Goal: Transaction & Acquisition: Purchase product/service

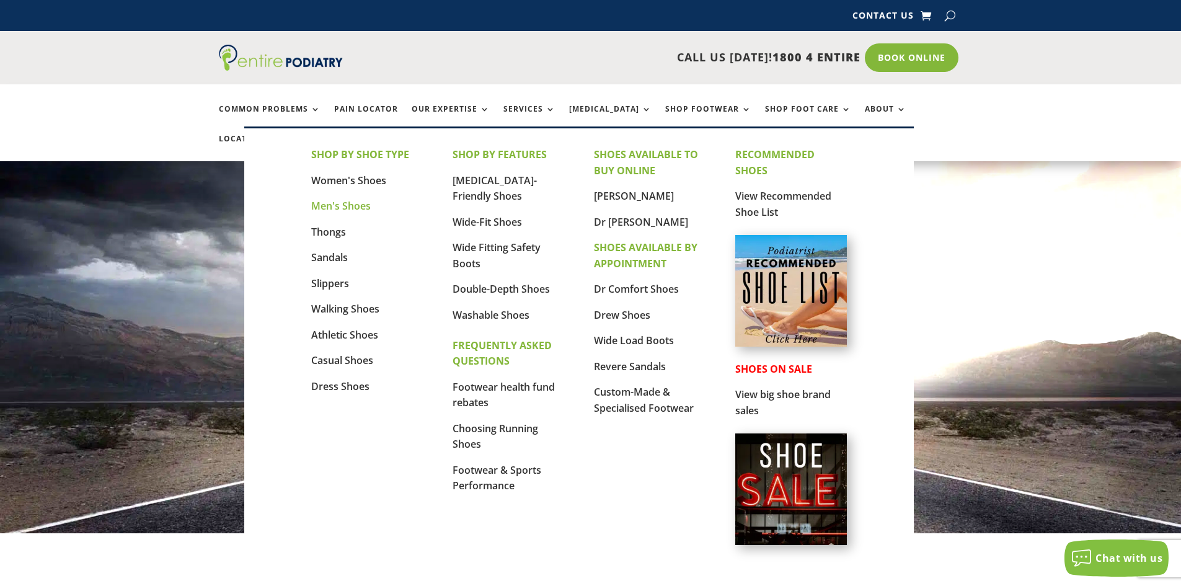
click at [350, 202] on link "Men's Shoes" at bounding box center [341, 206] width 60 height 14
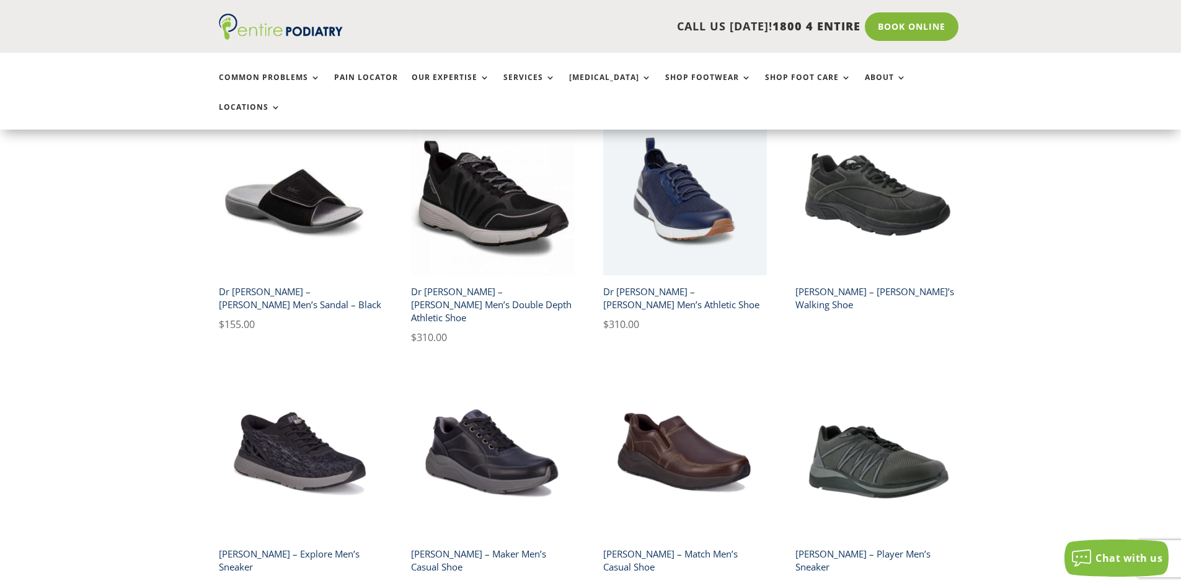
scroll to position [1191, 0]
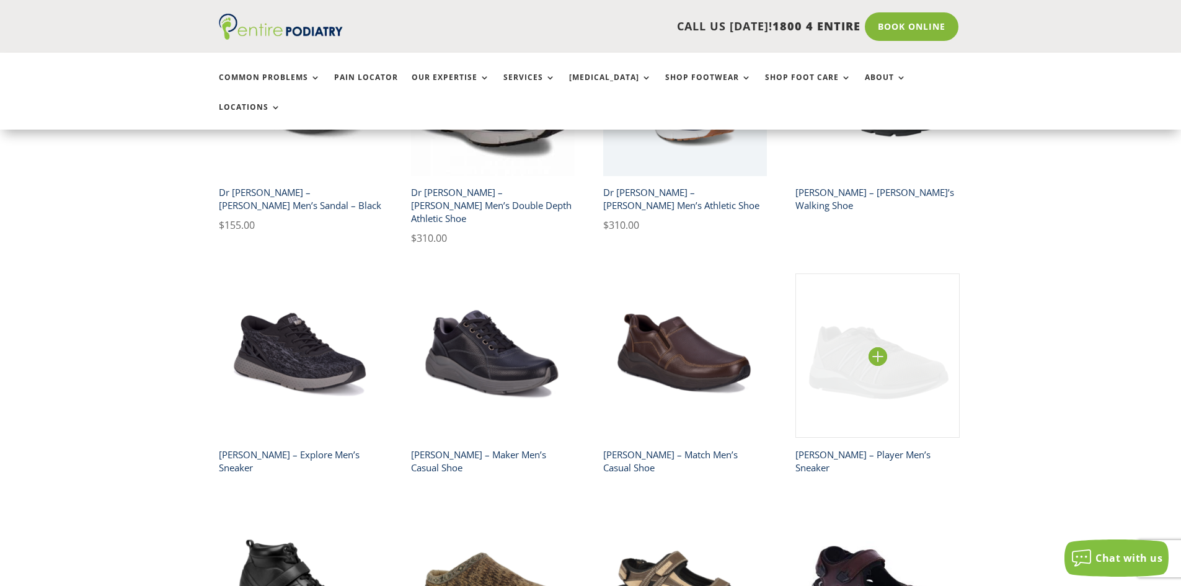
drag, startPoint x: 509, startPoint y: 335, endPoint x: 850, endPoint y: 271, distance: 346.4
click at [1105, 234] on div "**********" at bounding box center [590, 312] width 1181 height 2285
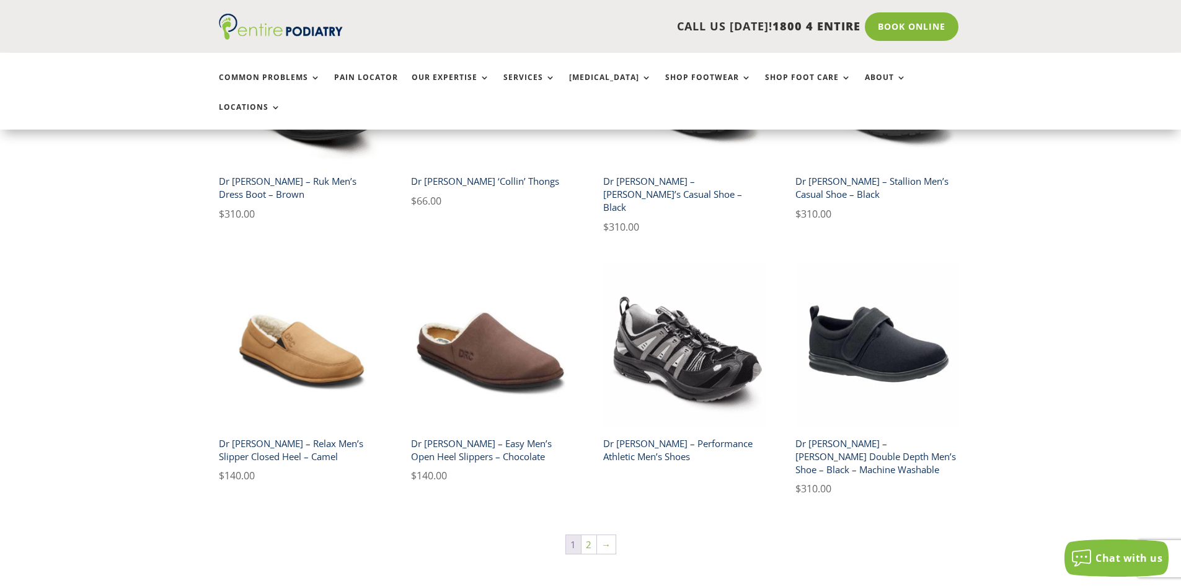
scroll to position [1935, 0]
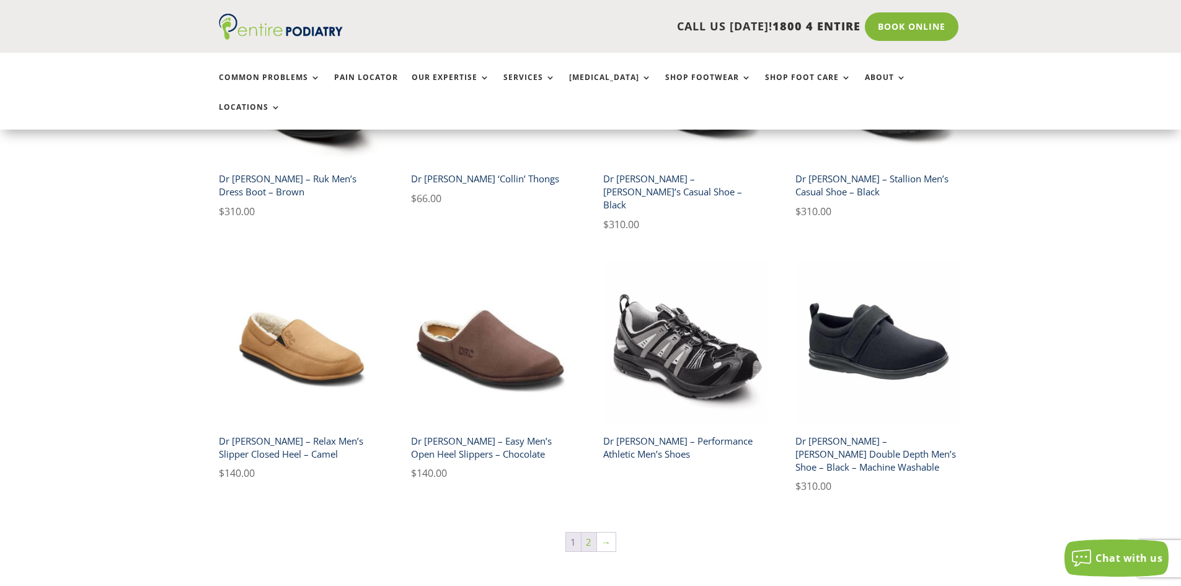
click at [587, 533] on link "2" at bounding box center [589, 542] width 15 height 19
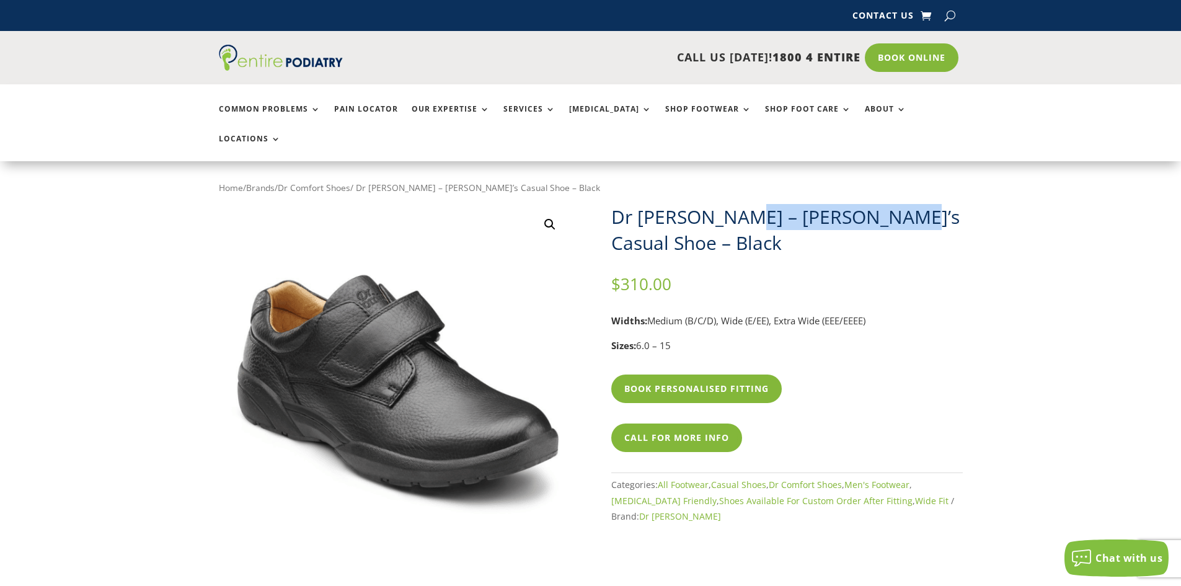
drag, startPoint x: 835, startPoint y: 188, endPoint x: 889, endPoint y: 185, distance: 54.7
click at [889, 204] on h1 "Dr [PERSON_NAME] – [PERSON_NAME]’s Casual Shoe – Black" at bounding box center [787, 230] width 352 height 52
click at [933, 208] on h1 "Dr [PERSON_NAME] – [PERSON_NAME]’s Casual Shoe – Black" at bounding box center [787, 230] width 352 height 52
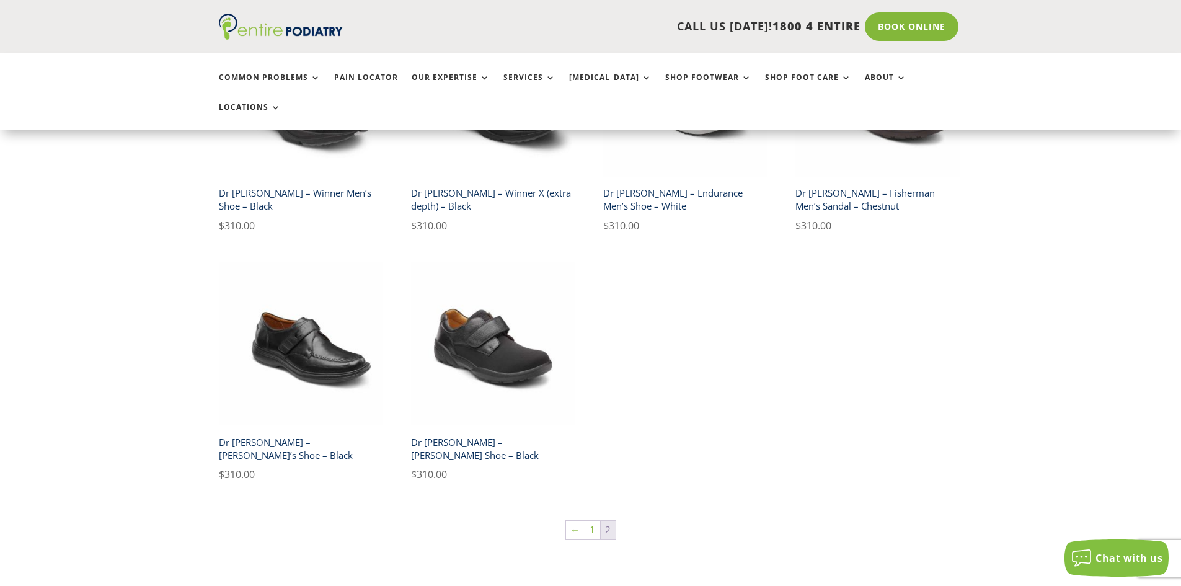
scroll to position [695, 0]
